Goal: Find specific page/section: Find specific page/section

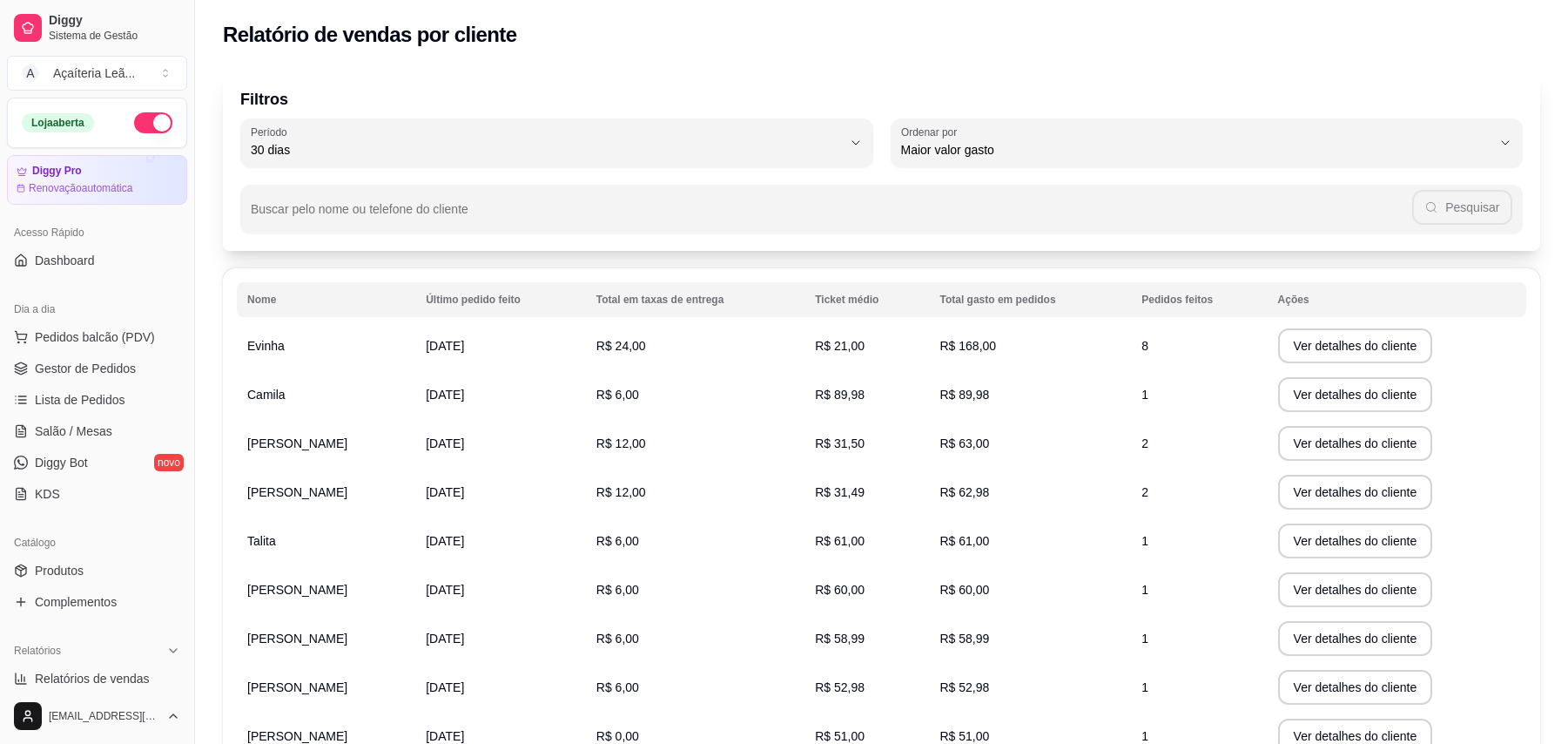
select select "30"
select select "HIGHEST_TOTAL_SPENT_WITH_ORDERS"
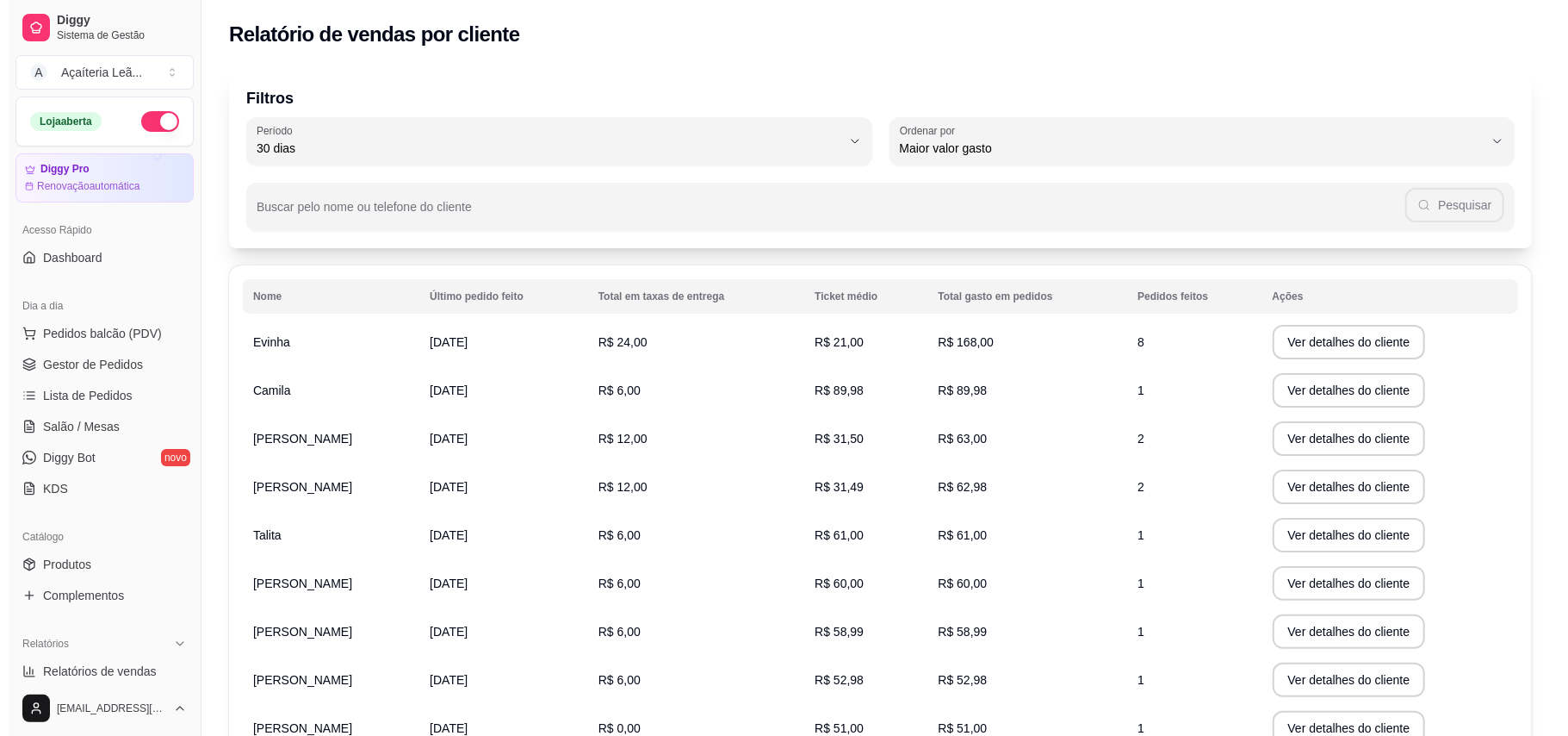
scroll to position [504, 0]
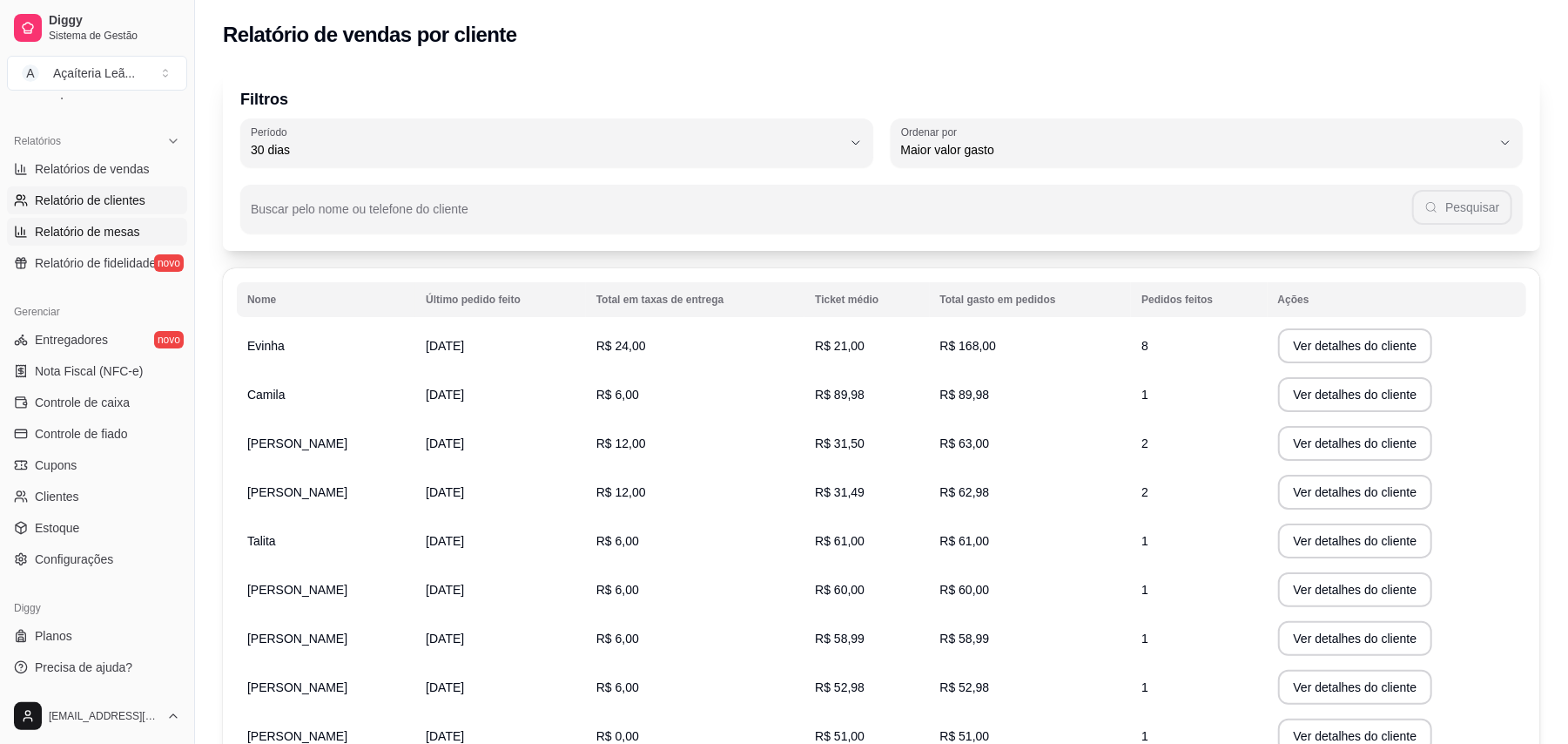
click at [64, 234] on span "Relatório de mesas" at bounding box center [86, 231] width 105 height 18
select select "TOTAL_OF_ORDERS"
select select "7"
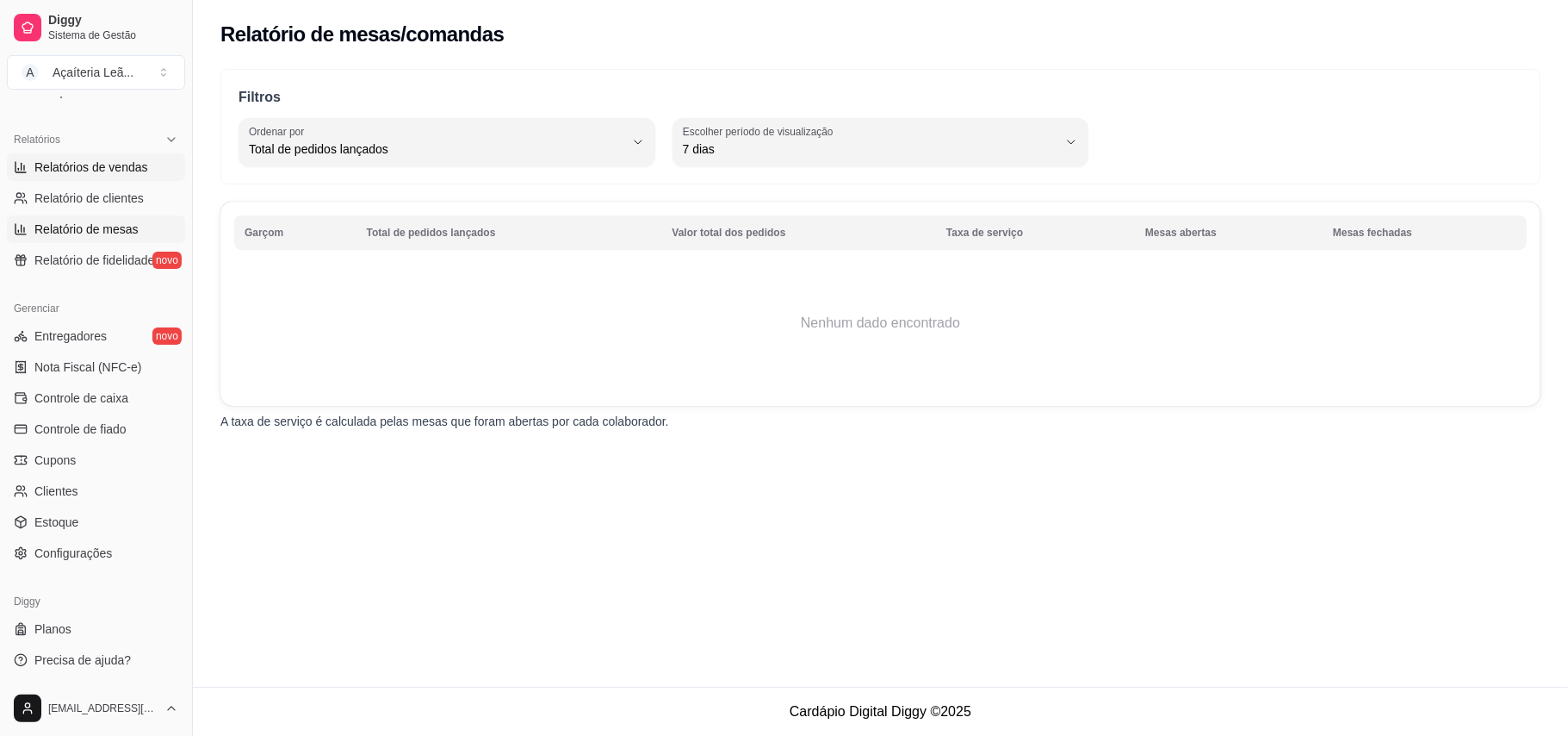
click at [77, 167] on span "Relatórios de vendas" at bounding box center [91, 166] width 114 height 17
select select "ALL"
select select "0"
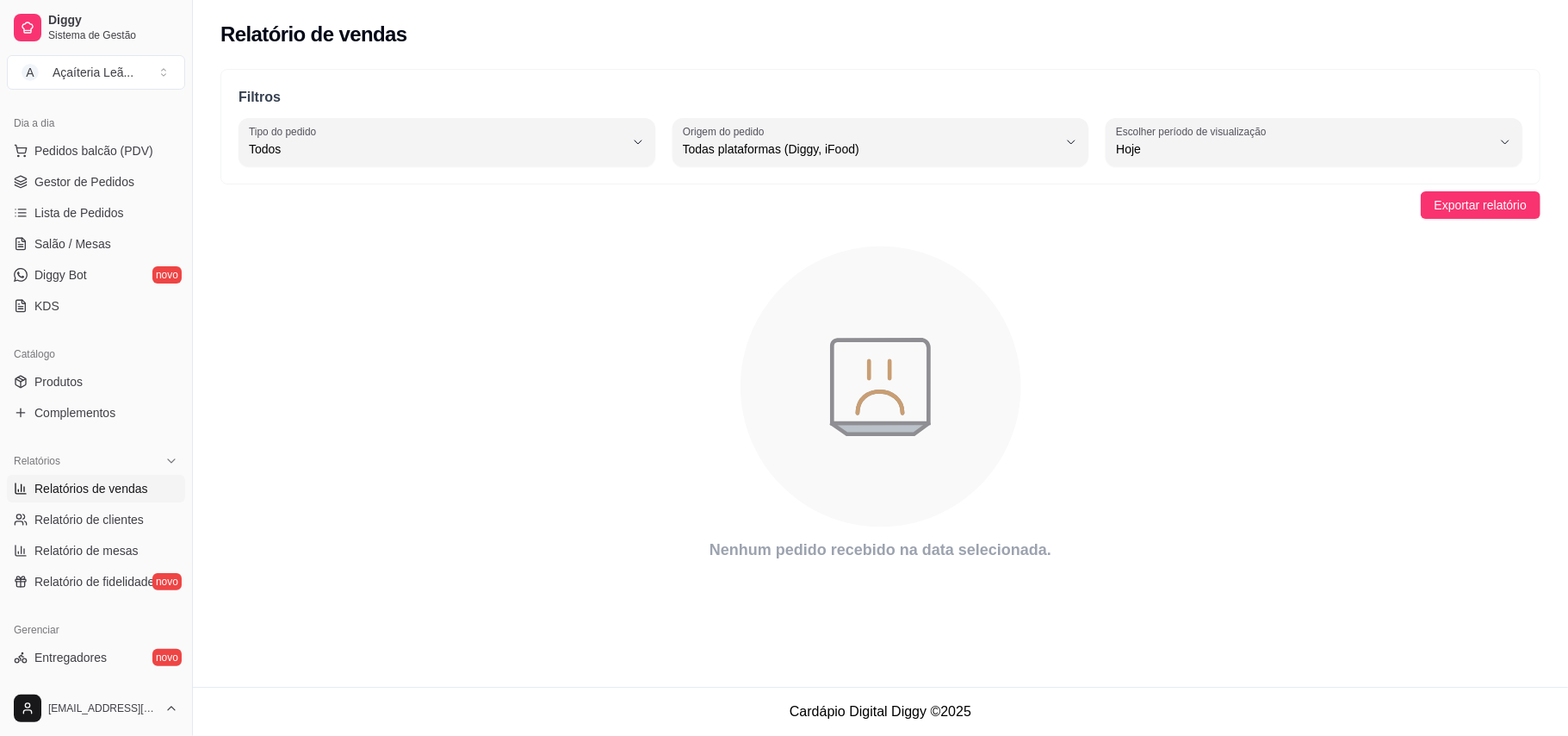
scroll to position [45, 0]
